Goal: Task Accomplishment & Management: Manage account settings

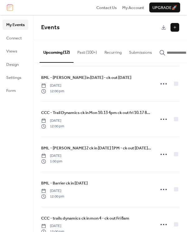
scroll to position [156, 0]
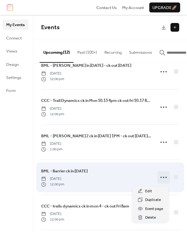
click at [163, 178] on circle at bounding box center [163, 177] width 1 height 1
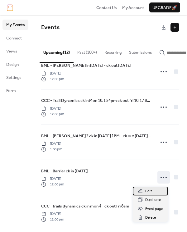
click at [145, 192] on span "Edit" at bounding box center [148, 192] width 7 height 6
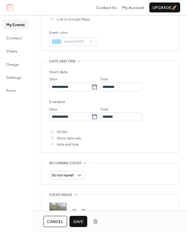
scroll to position [156, 0]
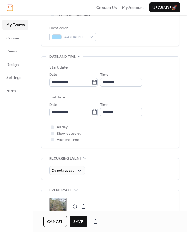
type input "**********"
click at [79, 222] on span "Save" at bounding box center [78, 222] width 10 height 6
